Goal: Task Accomplishment & Management: Complete application form

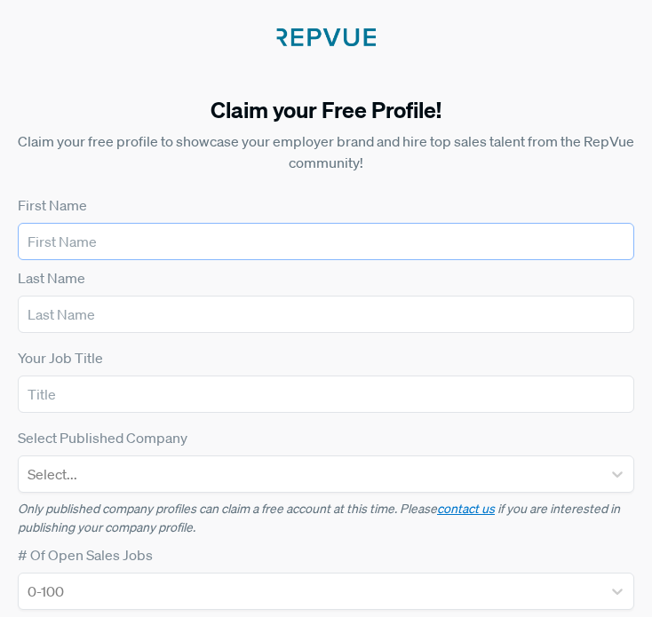
click at [248, 237] on input "text" at bounding box center [326, 241] width 616 height 37
type input "[PERSON_NAME]"
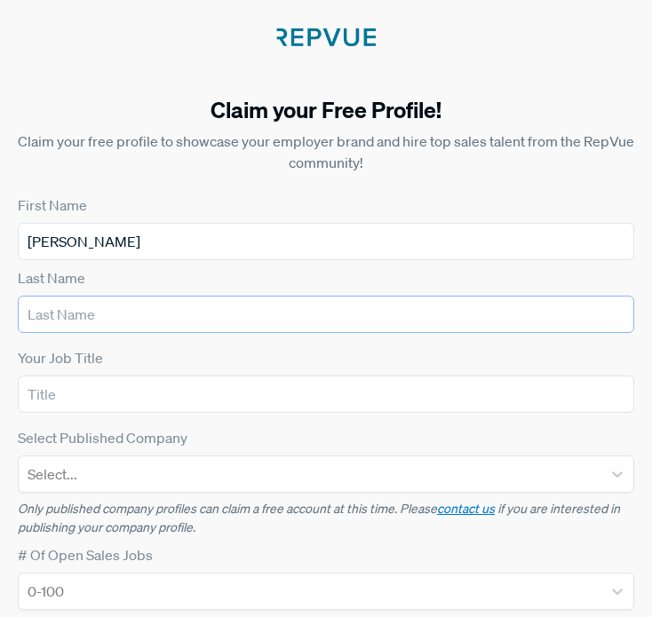
type input "Vue"
type input "Syncari"
type input "[PERSON_NAME][EMAIL_ADDRESS][DOMAIN_NAME]"
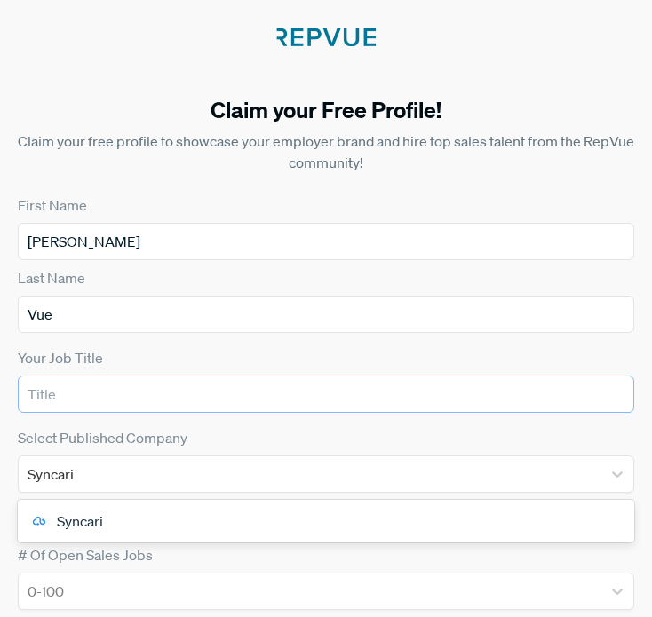
click at [200, 393] on input "text" at bounding box center [326, 393] width 616 height 37
type input "VP Marketing and Partnerships"
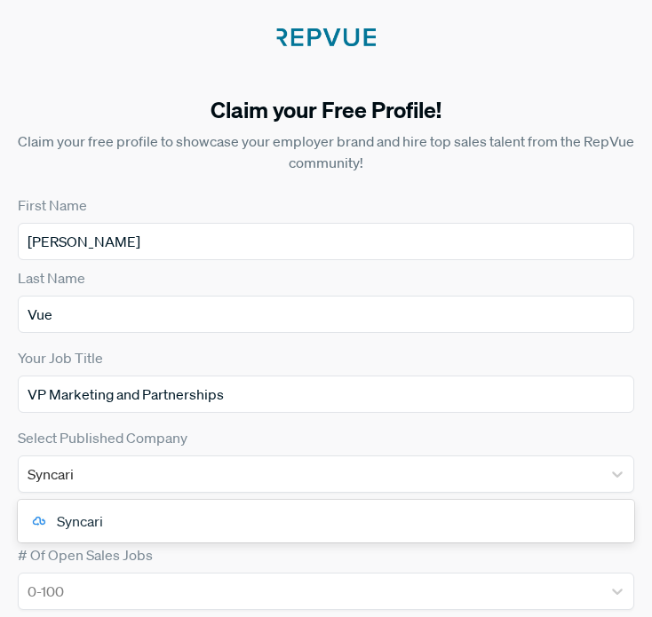
click at [234, 436] on div "Select Published Company Syncari Syncari" at bounding box center [326, 460] width 616 height 66
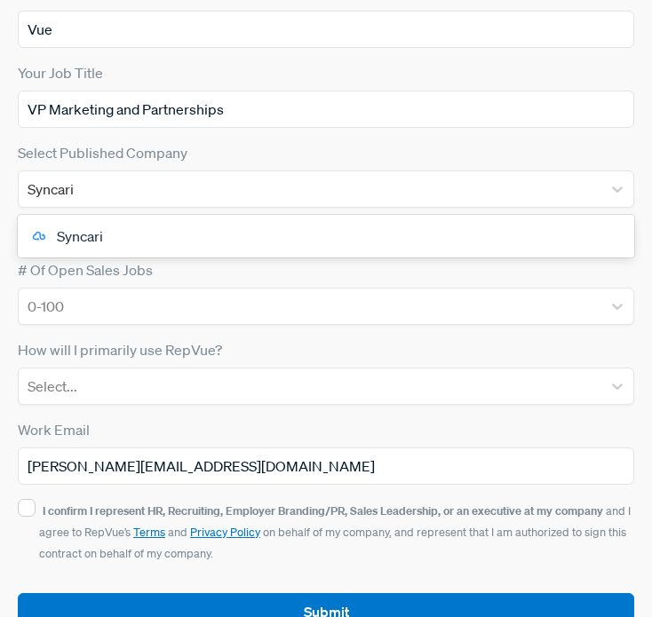
scroll to position [296, 0]
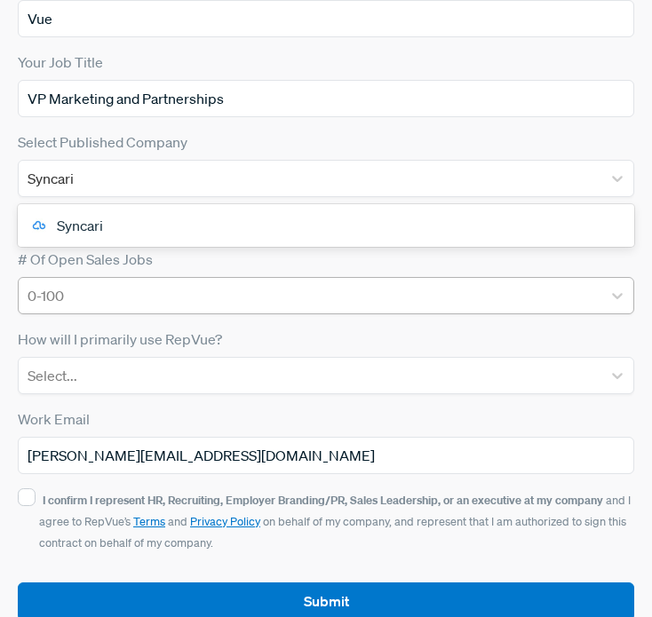
click at [259, 304] on div at bounding box center [310, 295] width 565 height 25
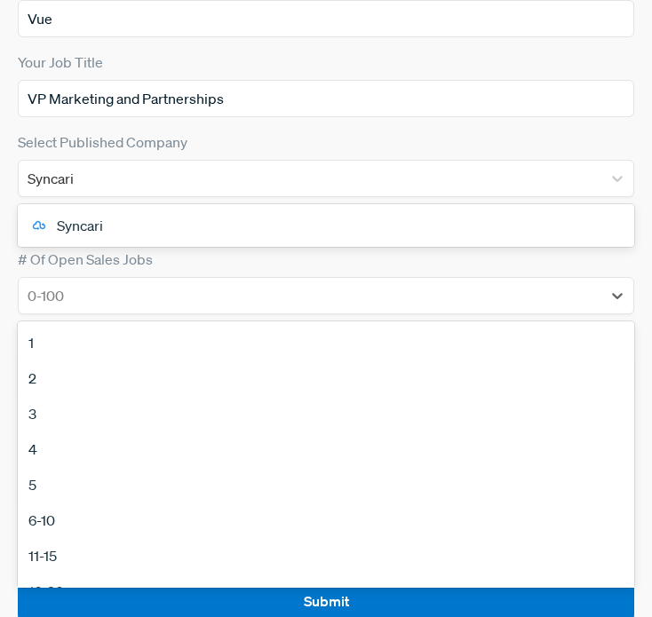
click at [240, 423] on div "3" at bounding box center [326, 414] width 616 height 36
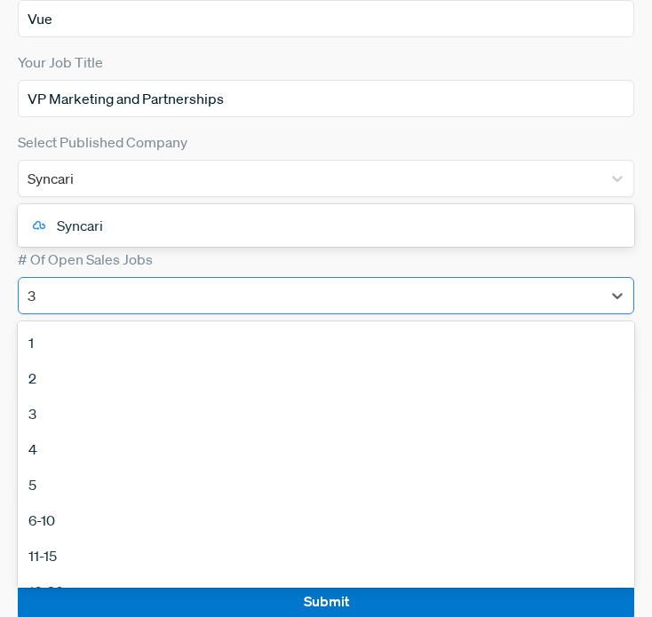
click at [244, 293] on div at bounding box center [310, 295] width 565 height 25
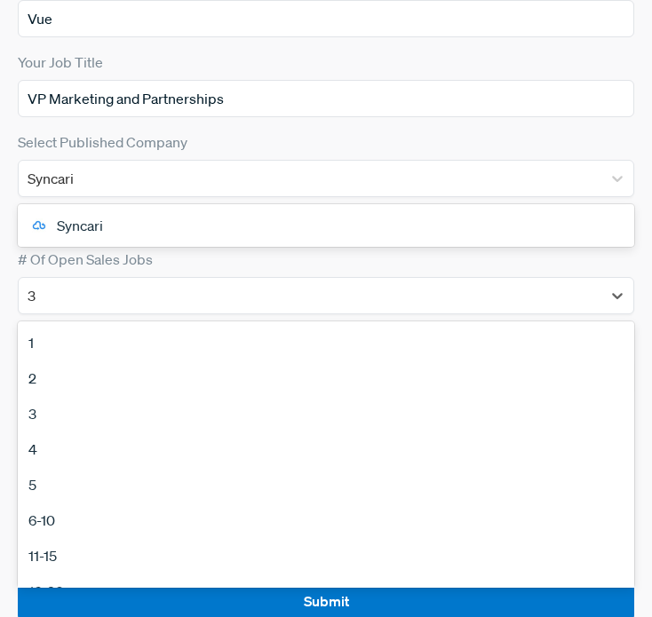
click at [223, 424] on div "3" at bounding box center [326, 414] width 616 height 36
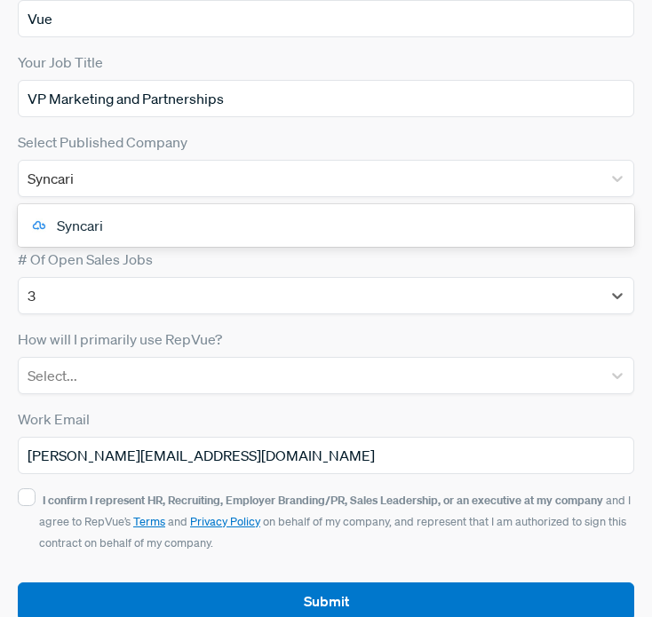
scroll to position [327, 0]
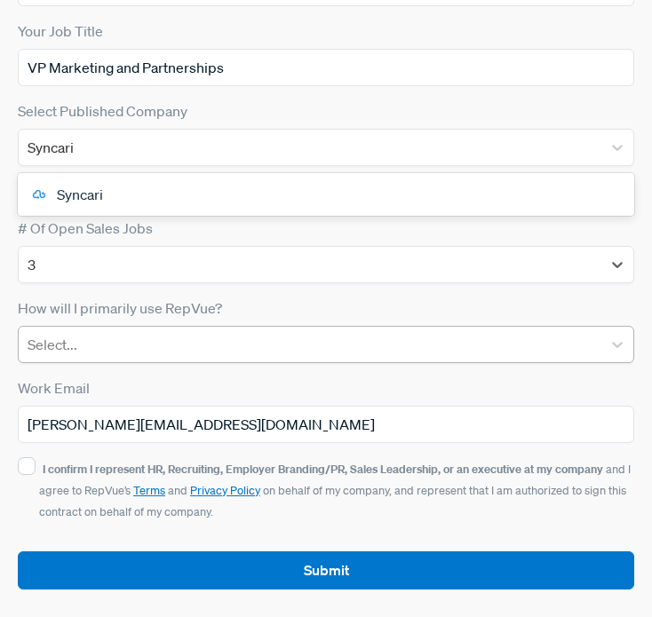
click at [177, 338] on div at bounding box center [310, 344] width 565 height 25
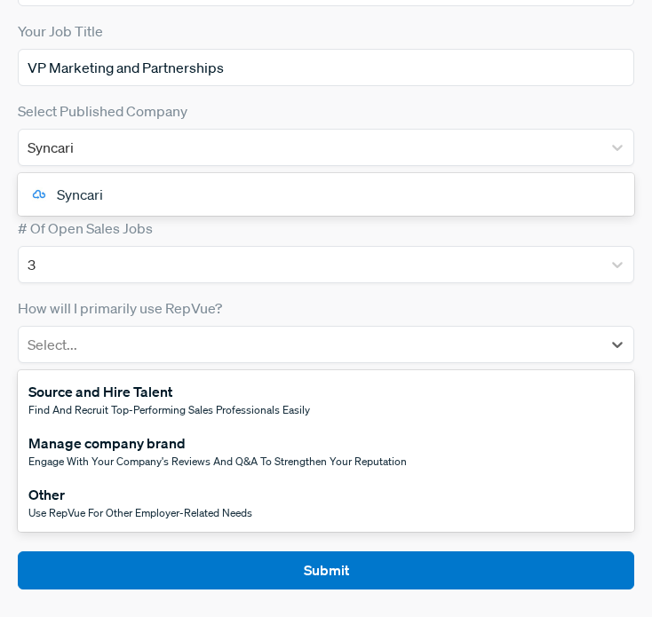
click at [194, 457] on span "Engage with your company's reviews and Q&A to strengthen your reputation" at bounding box center [217, 461] width 378 height 15
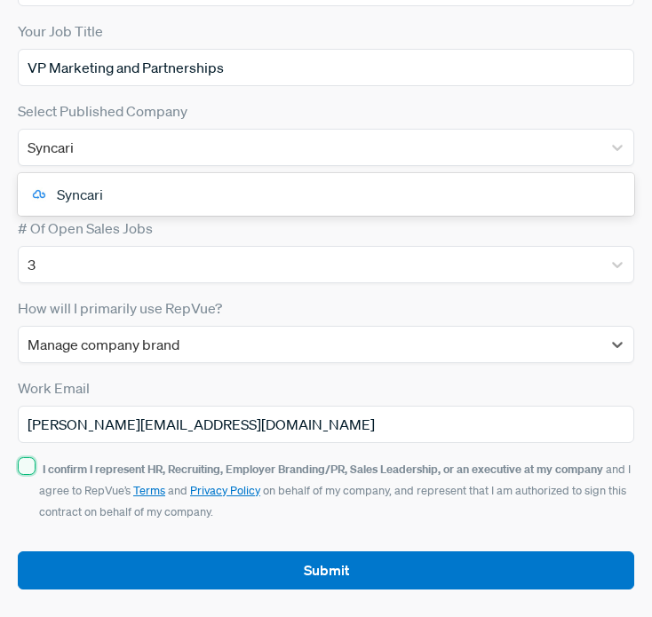
click at [27, 465] on input "I confirm I represent HR, Recruiting, Employer Branding/PR, Sales Leadership, o…" at bounding box center [27, 466] width 18 height 18
checkbox input "true"
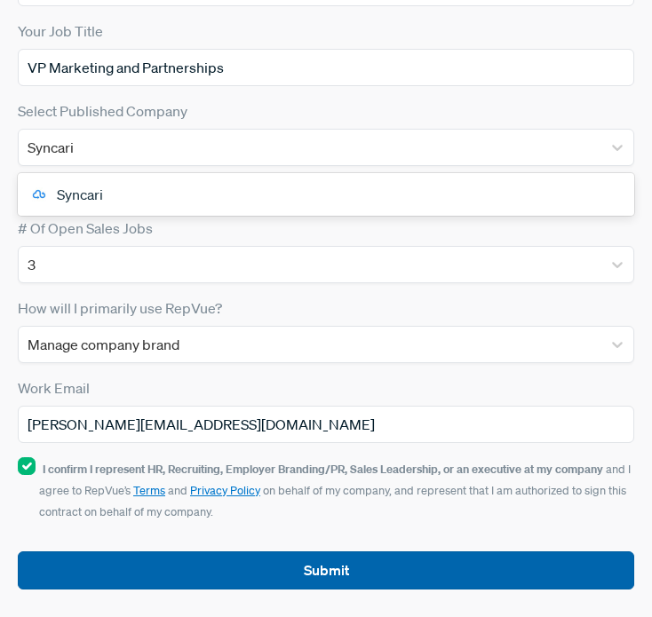
click at [195, 578] on button "Submit" at bounding box center [326, 570] width 616 height 38
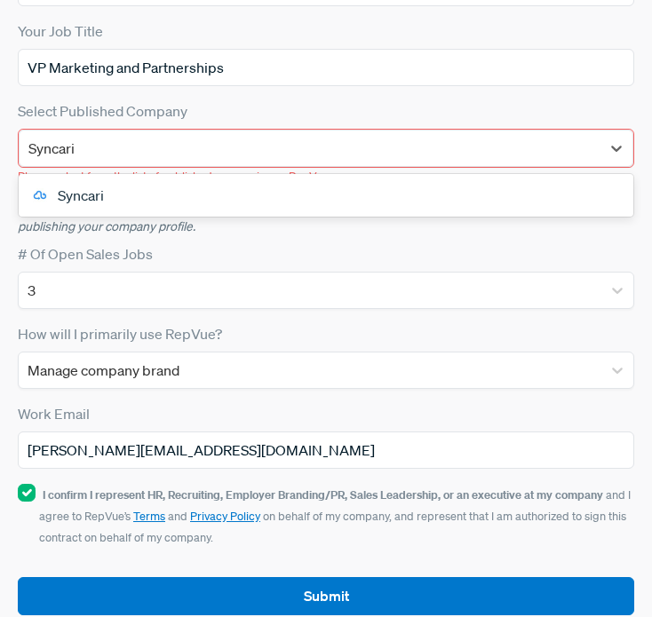
click at [180, 197] on div "Syncari" at bounding box center [326, 196] width 614 height 36
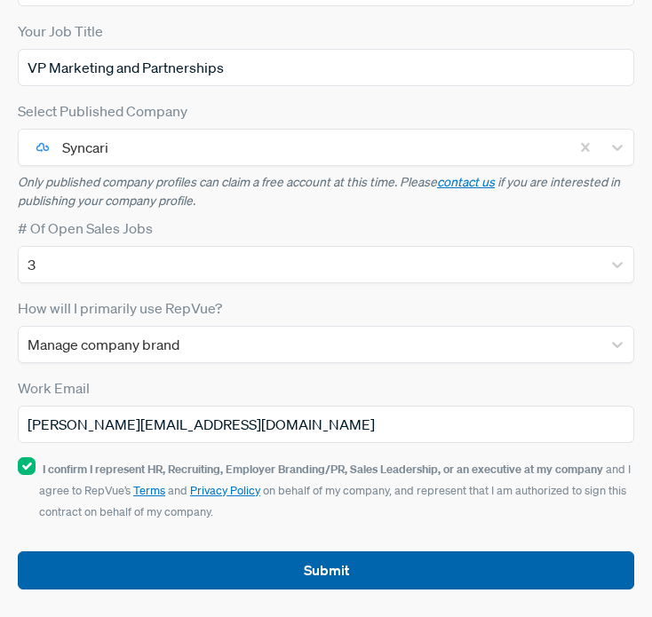
click at [223, 568] on button "Submit" at bounding box center [326, 570] width 616 height 38
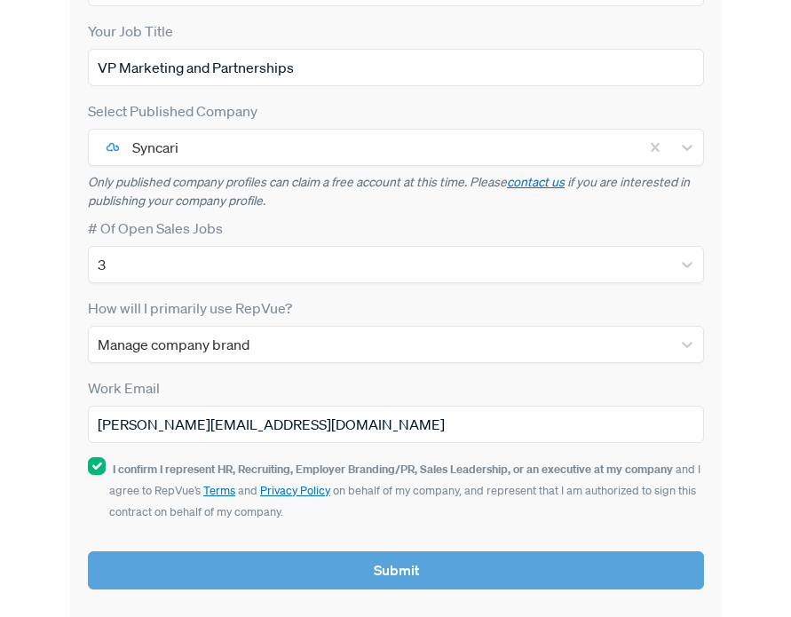
scroll to position [0, 0]
